Goal: Information Seeking & Learning: Learn about a topic

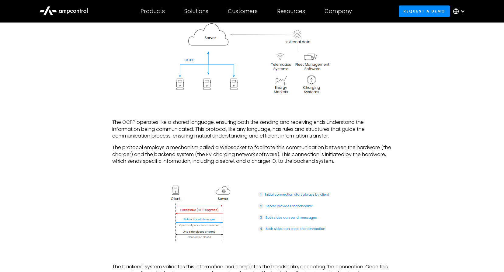
scroll to position [669, 0]
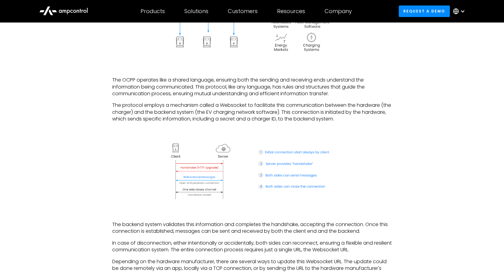
drag, startPoint x: 117, startPoint y: 142, endPoint x: 79, endPoint y: 33, distance: 114.7
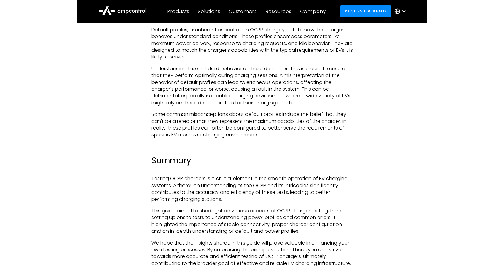
scroll to position [1941, 0]
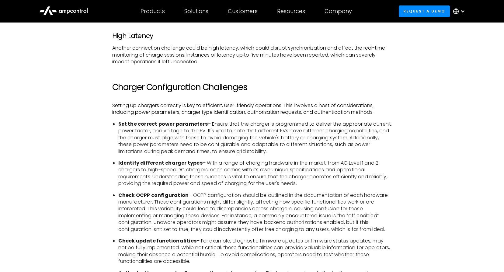
drag, startPoint x: 180, startPoint y: 167, endPoint x: 151, endPoint y: 43, distance: 127.2
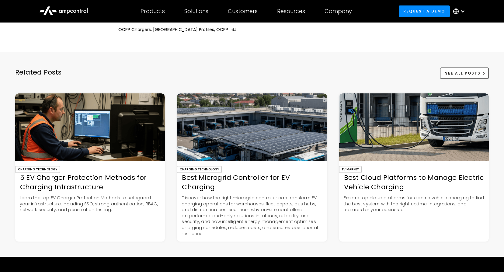
scroll to position [2237, 0]
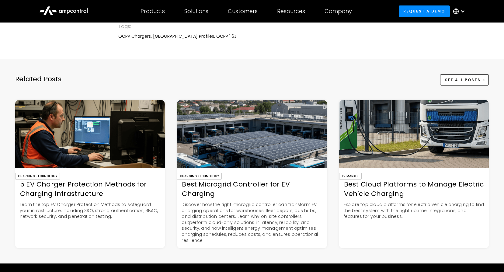
drag, startPoint x: 169, startPoint y: 225, endPoint x: 168, endPoint y: 212, distance: 12.5
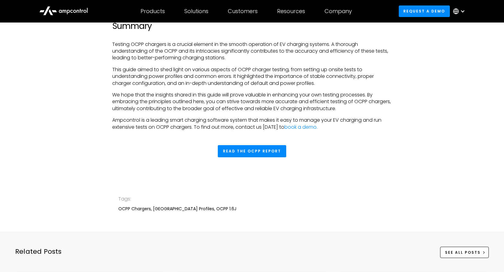
scroll to position [1942, 0]
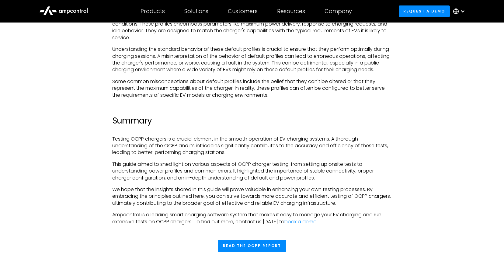
drag, startPoint x: 175, startPoint y: 240, endPoint x: 181, endPoint y: 249, distance: 11.2
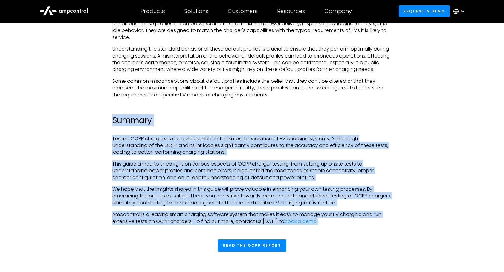
drag, startPoint x: 108, startPoint y: 134, endPoint x: 354, endPoint y: 236, distance: 266.4
drag, startPoint x: 354, startPoint y: 236, endPoint x: 351, endPoint y: 227, distance: 10.3
click at [351, 225] on p "Ampcontrol is a leading smart charging software system that makes it easy to ma…" at bounding box center [252, 218] width 280 height 14
